Goal: Find specific page/section: Find specific page/section

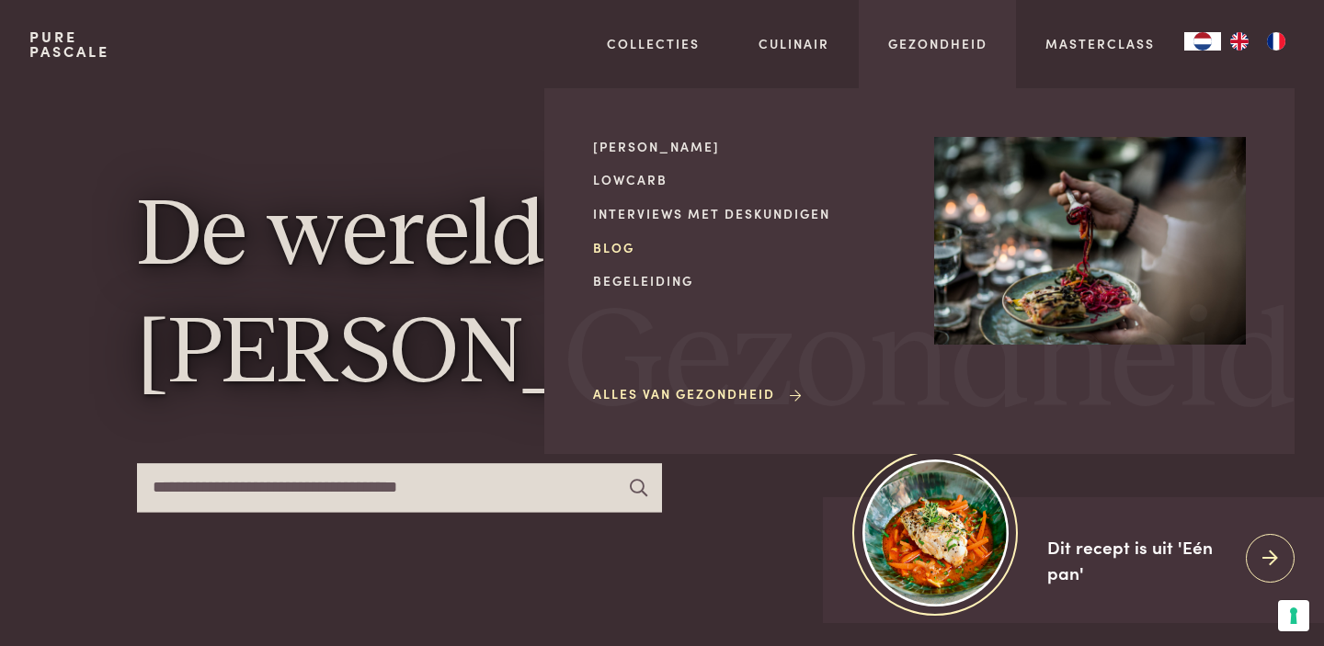
click at [624, 251] on link "Blog" at bounding box center [749, 247] width 312 height 19
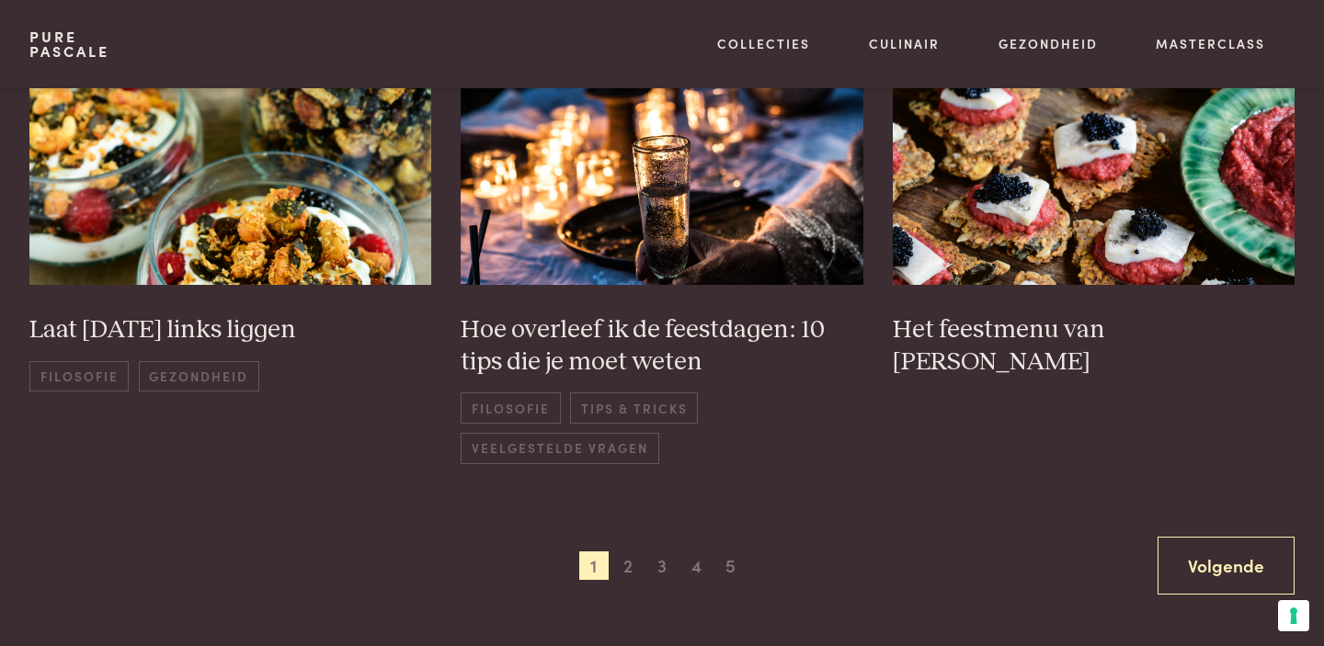
scroll to position [1587, 0]
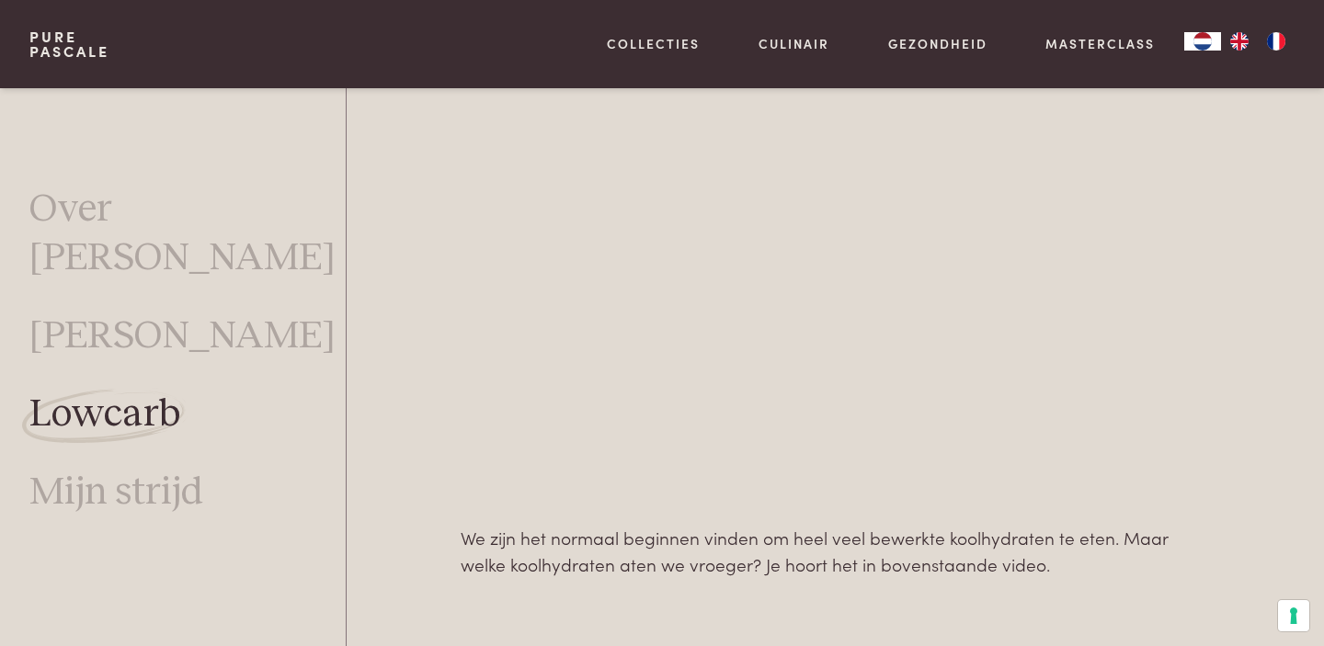
scroll to position [1001, 0]
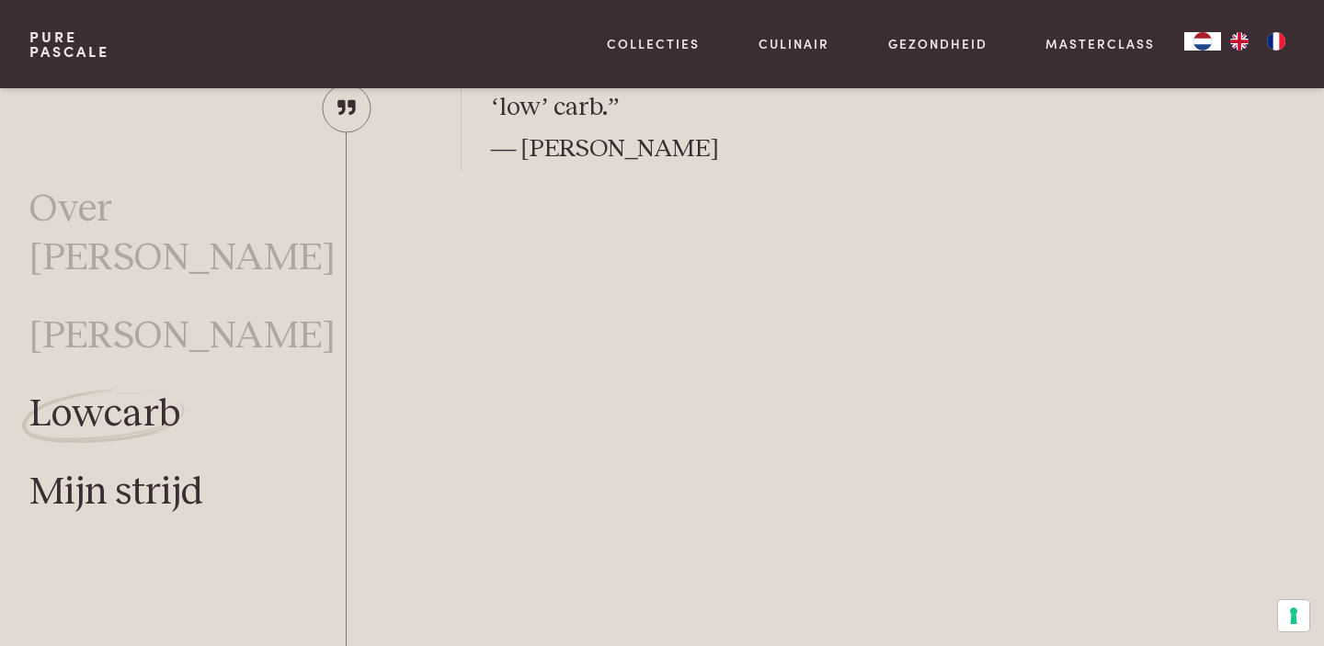
click at [146, 469] on link "Mijn strijd" at bounding box center [116, 493] width 174 height 49
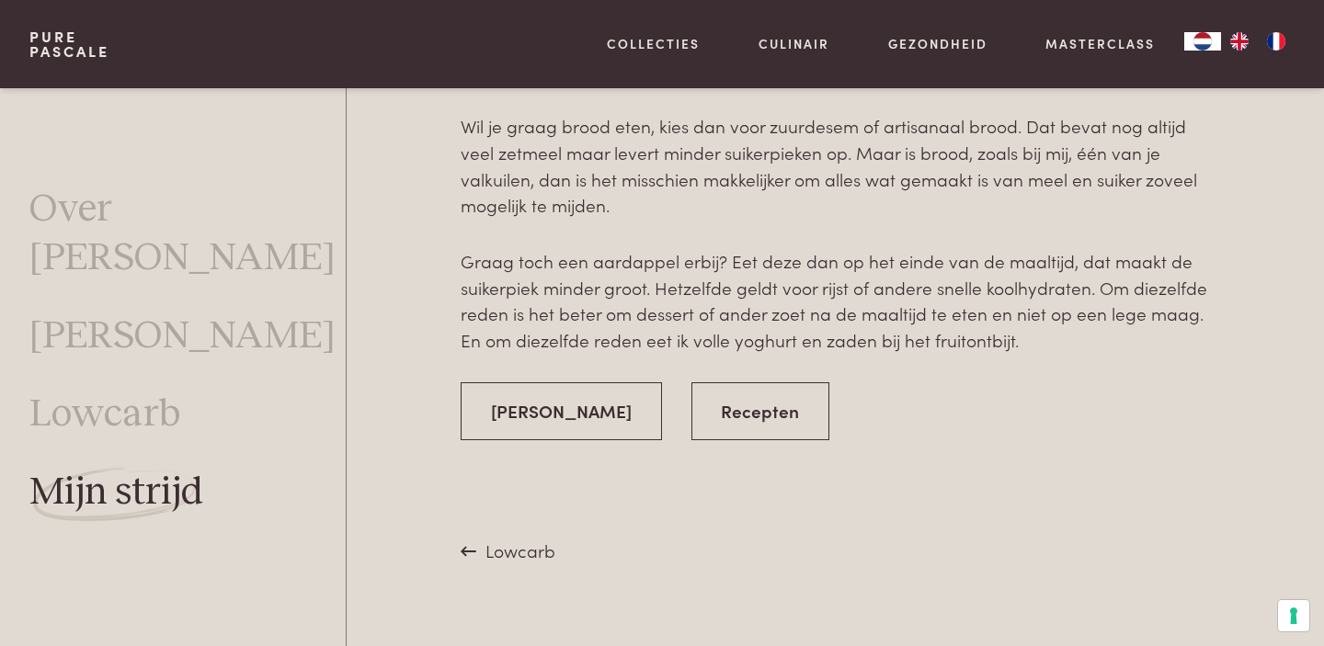
scroll to position [3539, 0]
